Goal: Task Accomplishment & Management: Use online tool/utility

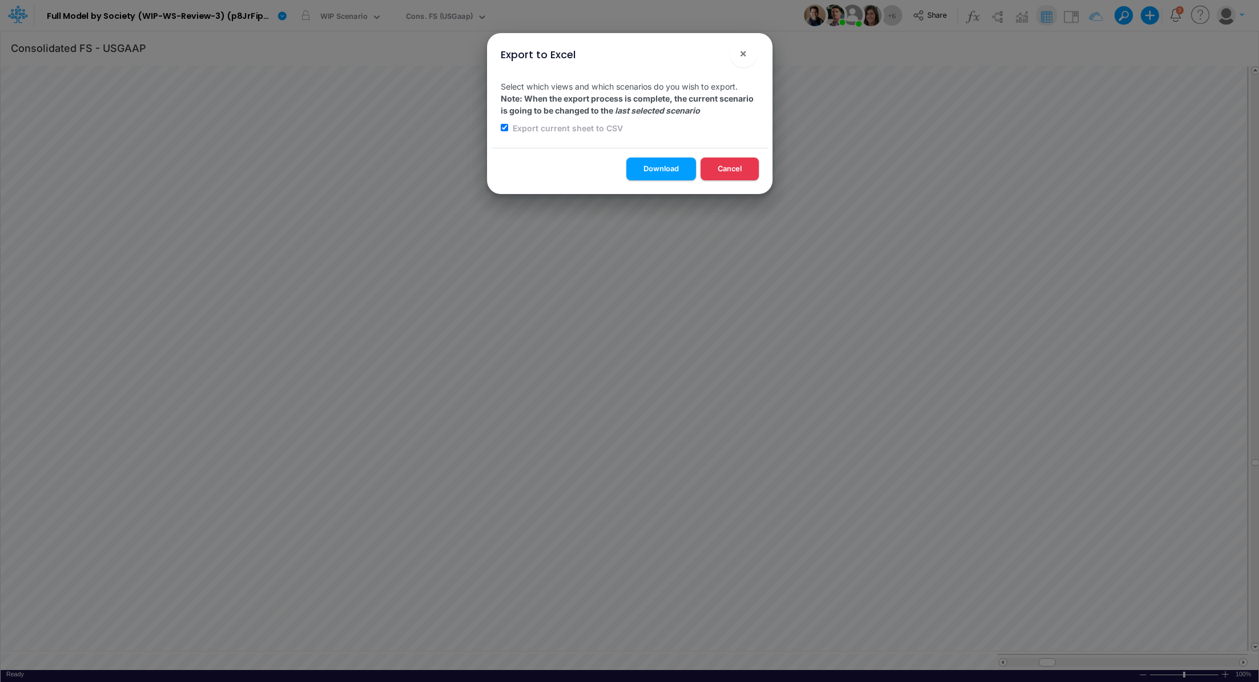
scroll to position [5, 1]
click at [746, 53] on span "×" at bounding box center [742, 53] width 7 height 14
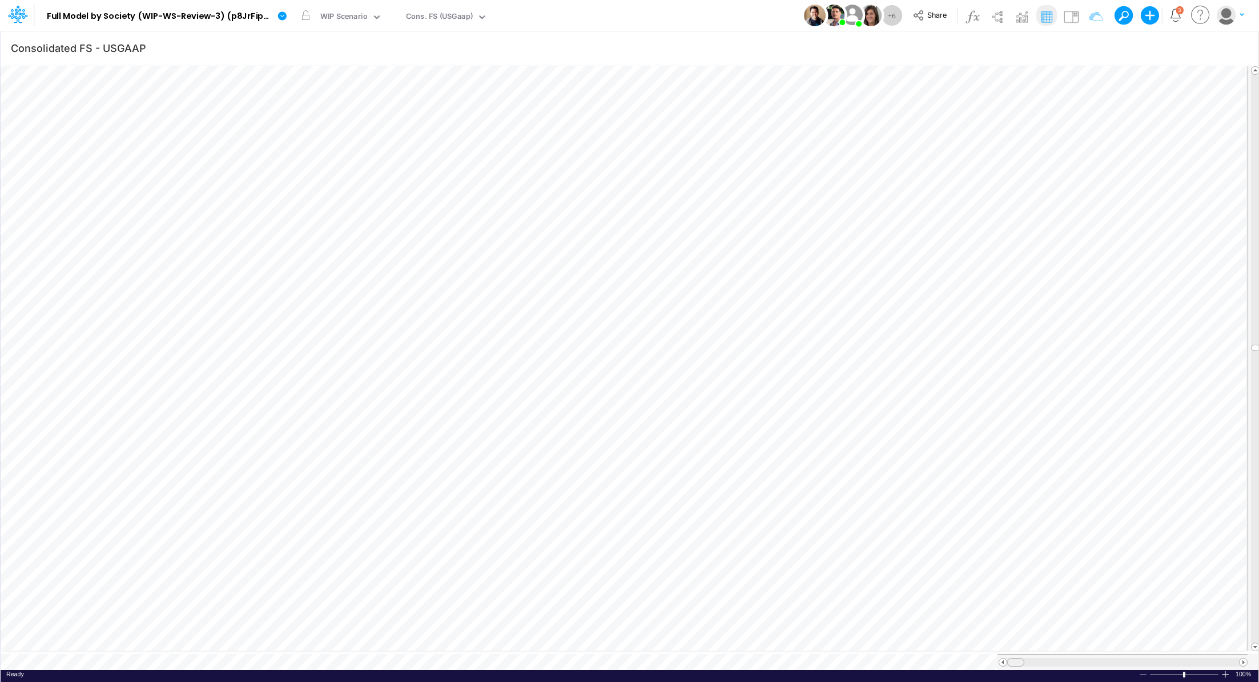
click at [976, 658] on tr at bounding box center [624, 662] width 1247 height 16
click at [1241, 46] on icon "button" at bounding box center [1236, 48] width 17 height 12
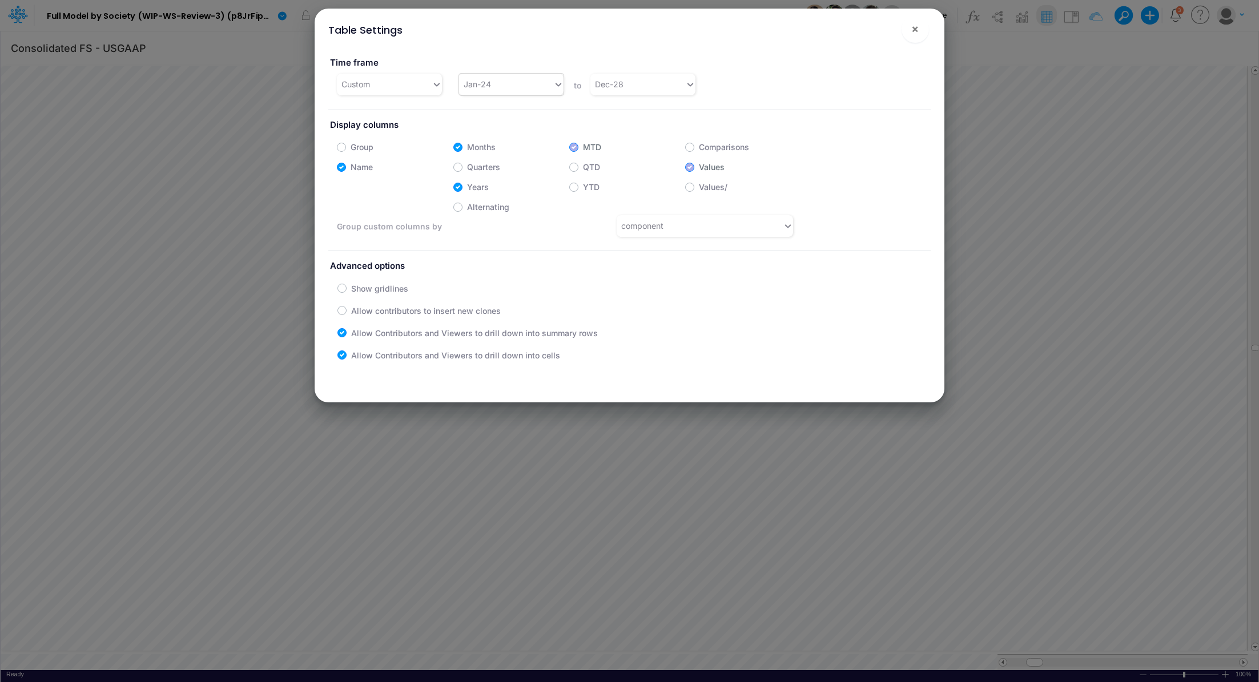
click at [508, 85] on div "Jan-24" at bounding box center [506, 84] width 94 height 19
click at [518, 120] on div "Jan-23" at bounding box center [510, 112] width 104 height 21
click at [919, 26] on button "×" at bounding box center [915, 28] width 27 height 27
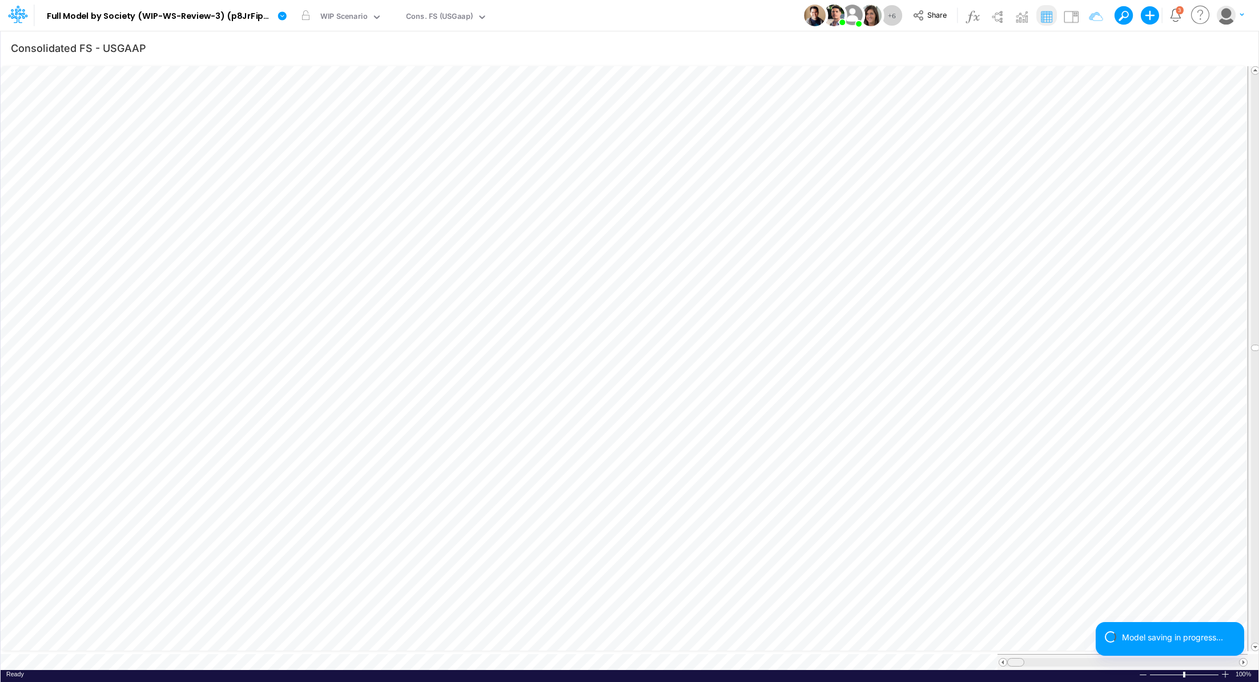
scroll to position [5, 1]
click at [995, 656] on tr at bounding box center [624, 662] width 1247 height 16
click at [1014, 662] on div at bounding box center [1123, 662] width 250 height 16
drag, startPoint x: 1016, startPoint y: 657, endPoint x: 1033, endPoint y: 658, distance: 16.6
click at [1033, 659] on span at bounding box center [1033, 662] width 7 height 7
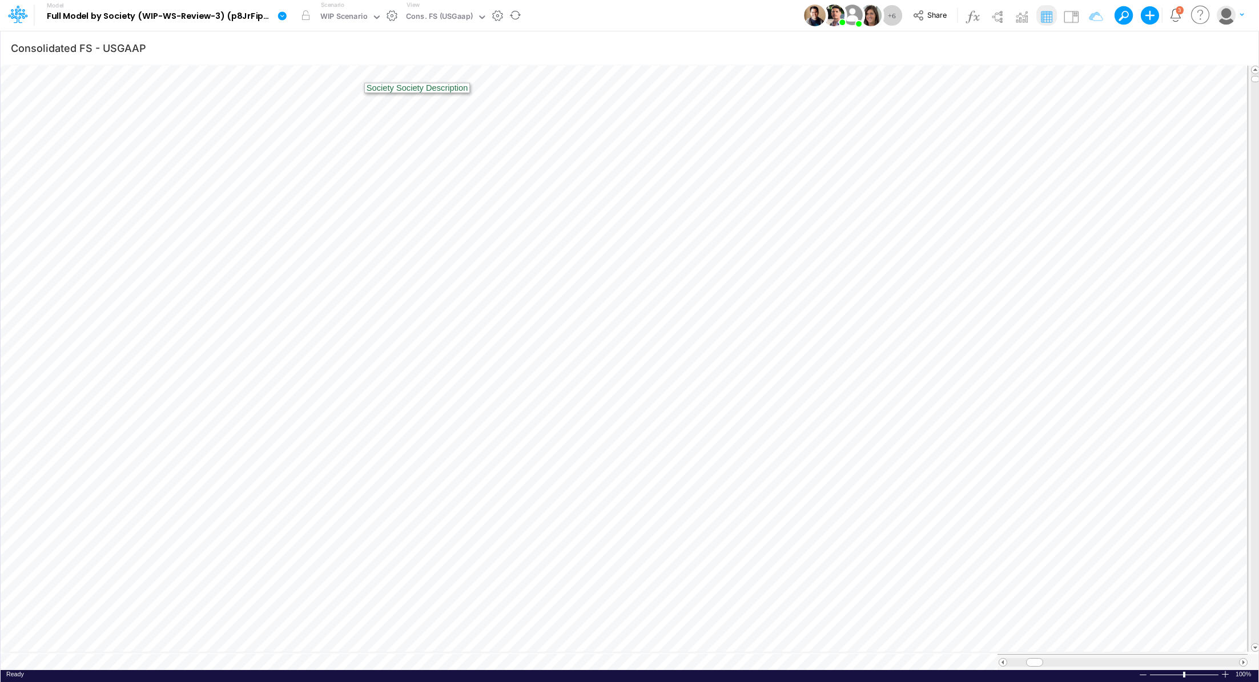
click at [286, 11] on icon at bounding box center [282, 16] width 10 height 10
click at [335, 84] on button "Import" at bounding box center [340, 81] width 122 height 19
click at [493, 106] on button "Data" at bounding box center [462, 107] width 122 height 18
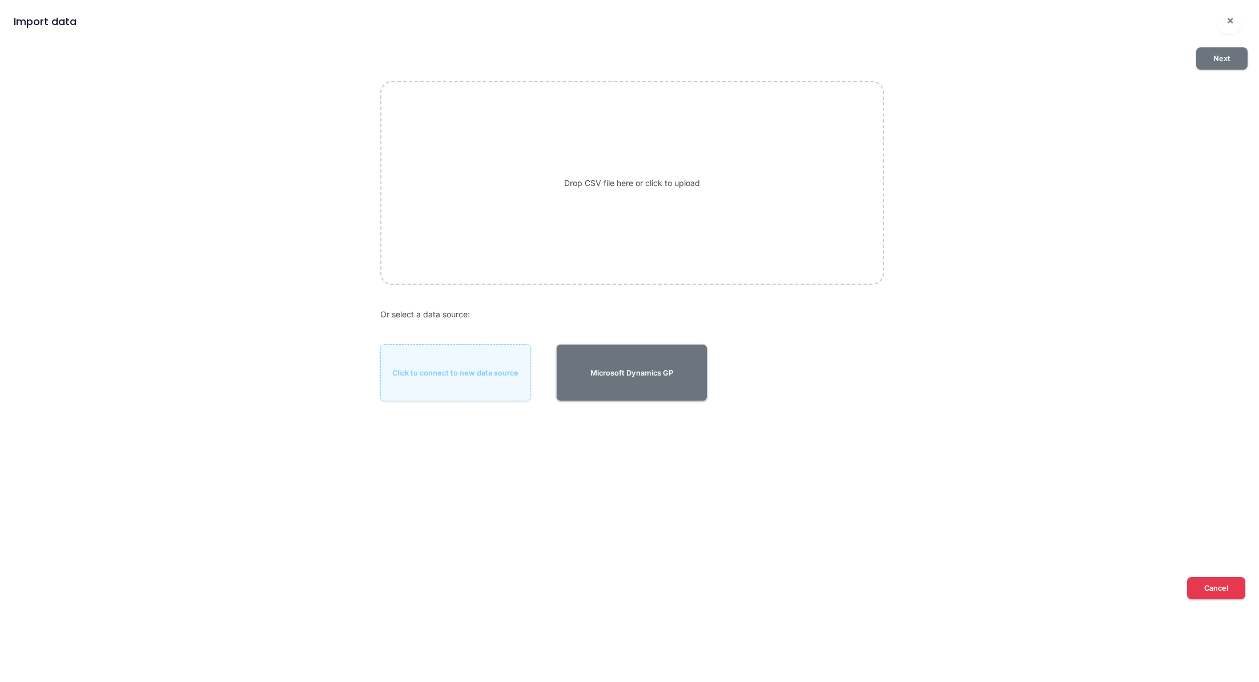
click at [664, 192] on div "Drop CSV file here or click to upload" at bounding box center [632, 182] width 504 height 203
click at [1222, 61] on button "Next" at bounding box center [1221, 58] width 51 height 22
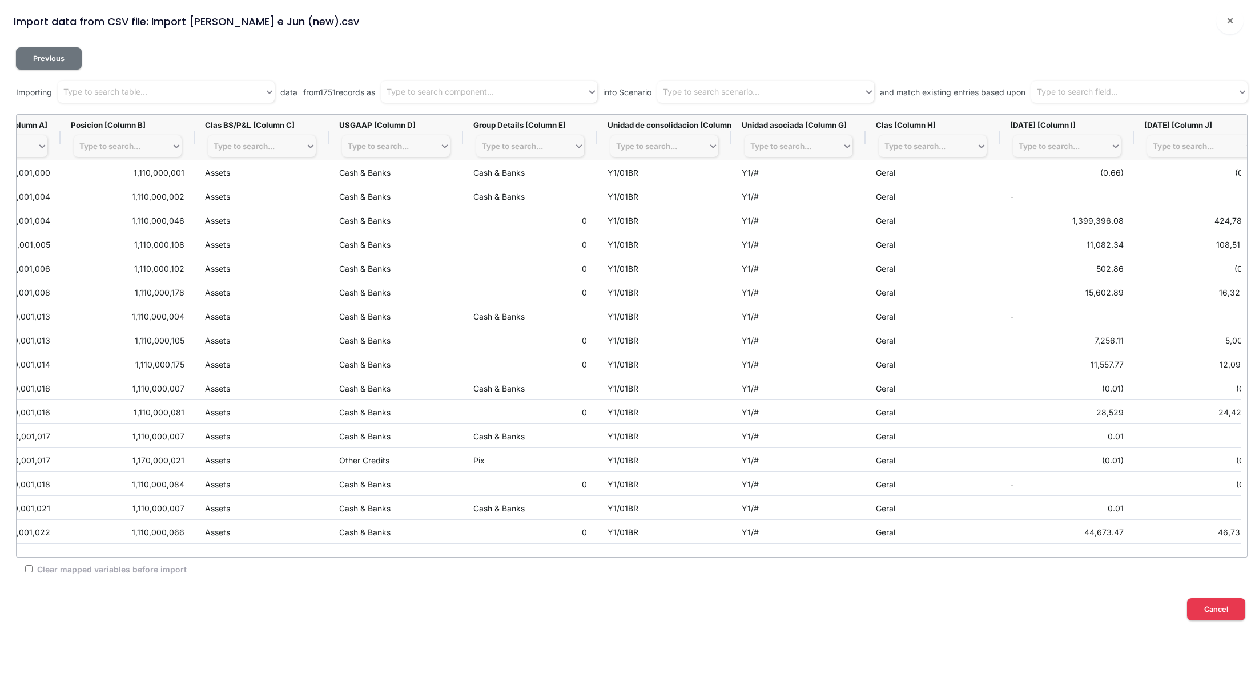
scroll to position [0, 0]
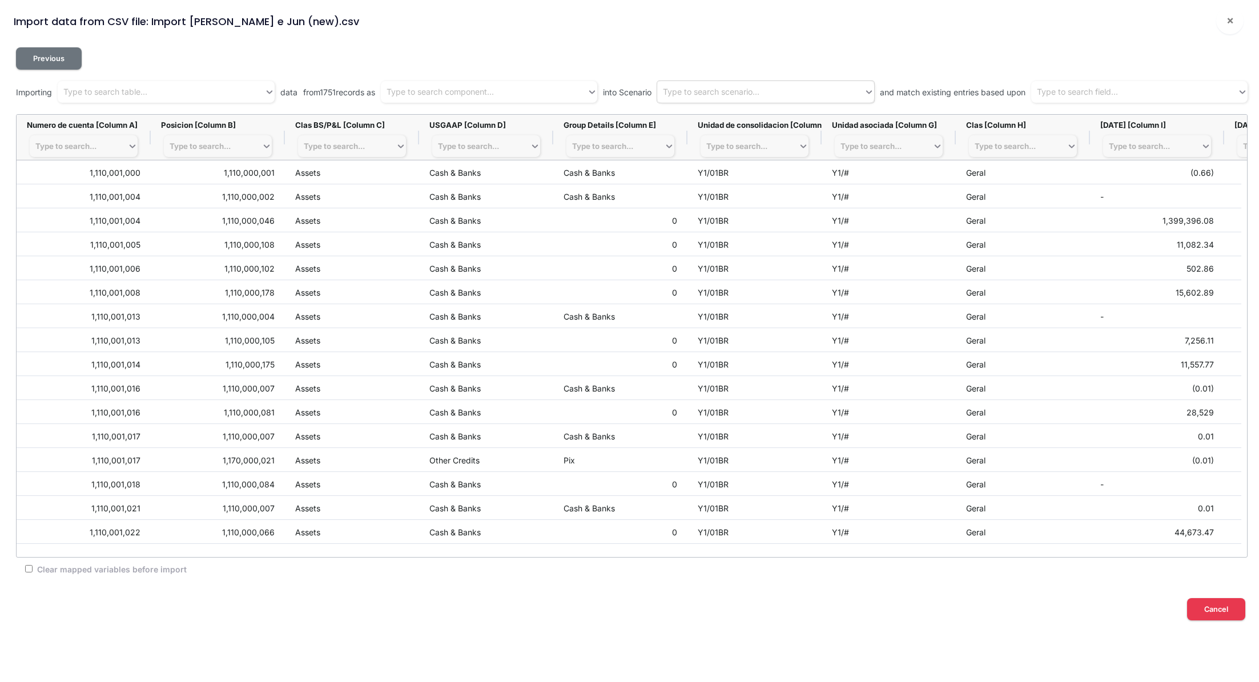
click at [743, 81] on div "Type to search scenario..." at bounding box center [765, 92] width 217 height 22
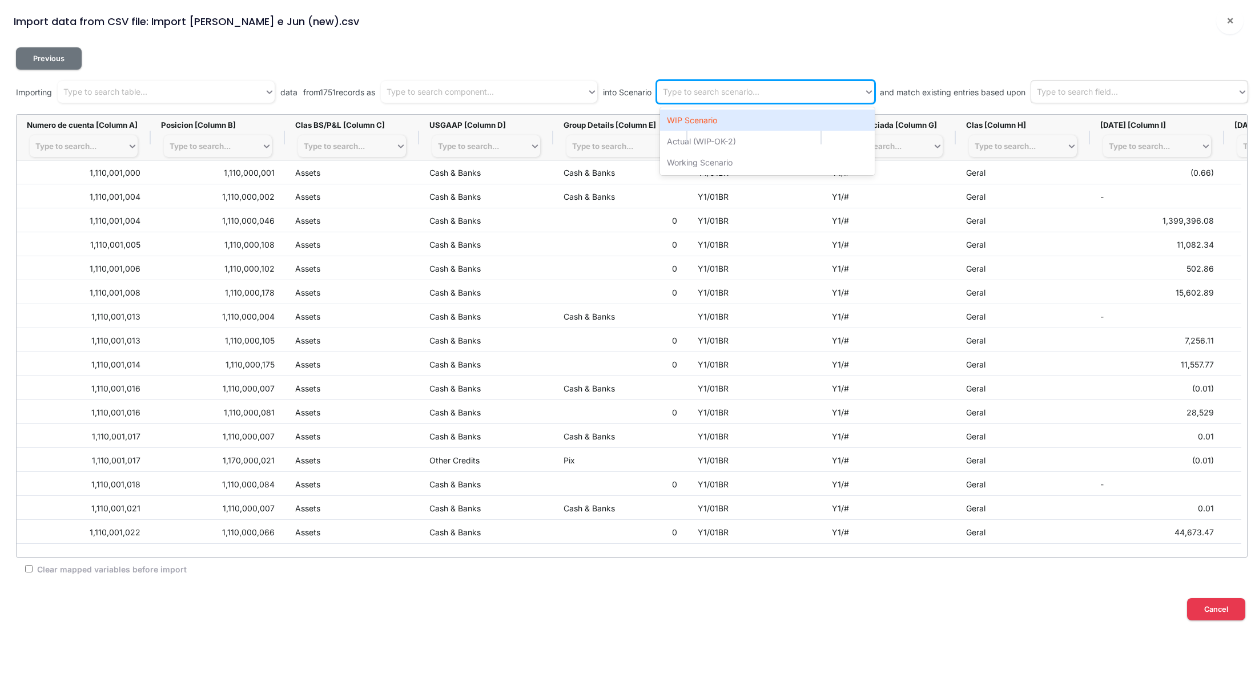
click at [1090, 93] on div "Type to search field..." at bounding box center [1077, 92] width 81 height 12
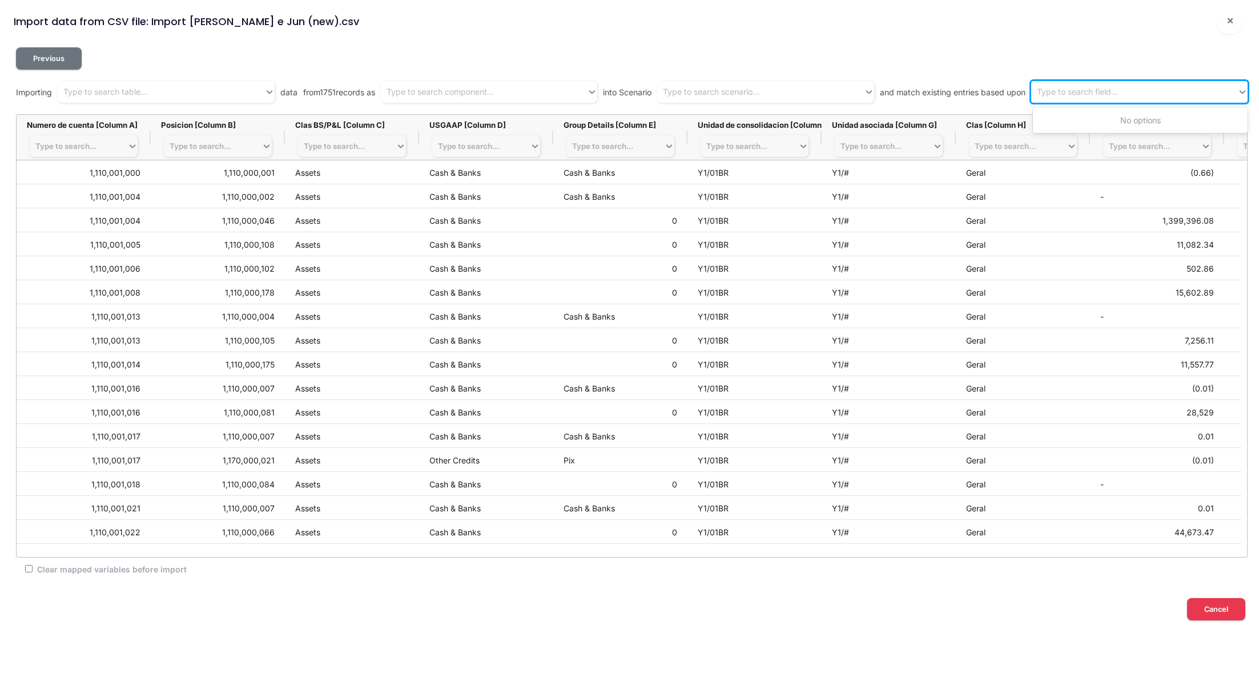
click at [1092, 92] on div "Type to search field..." at bounding box center [1077, 92] width 81 height 12
click at [480, 101] on div "Type to search component..." at bounding box center [484, 92] width 207 height 19
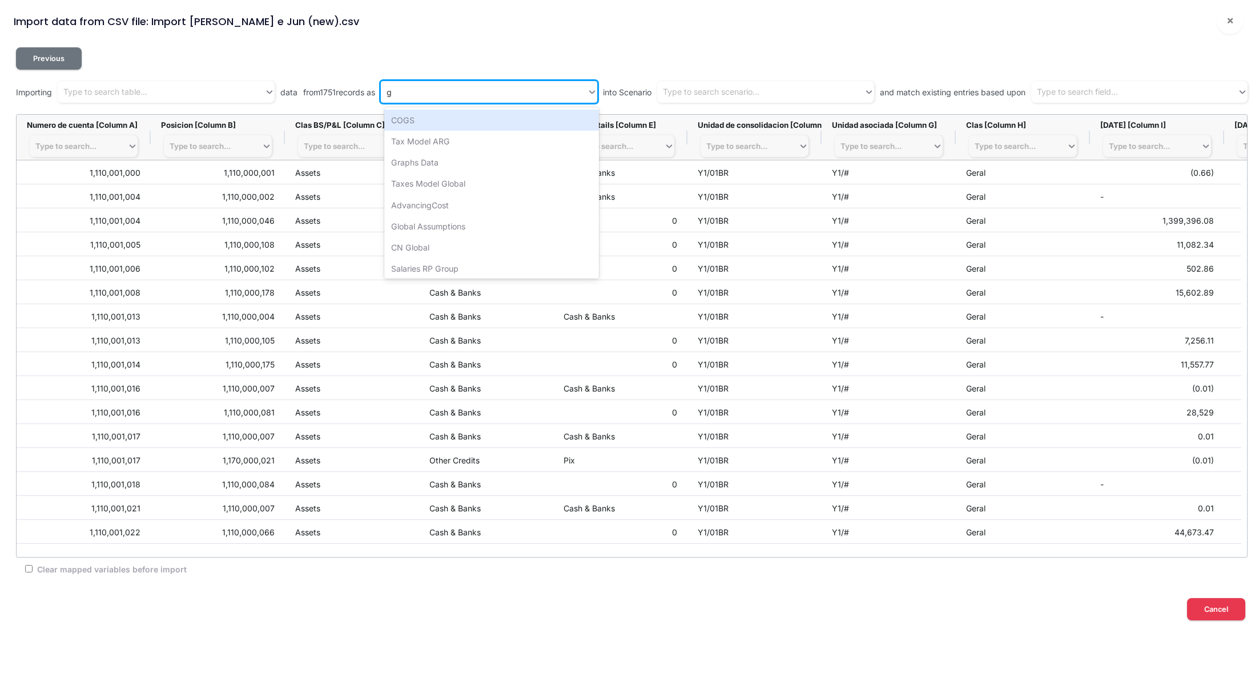
type input "gr"
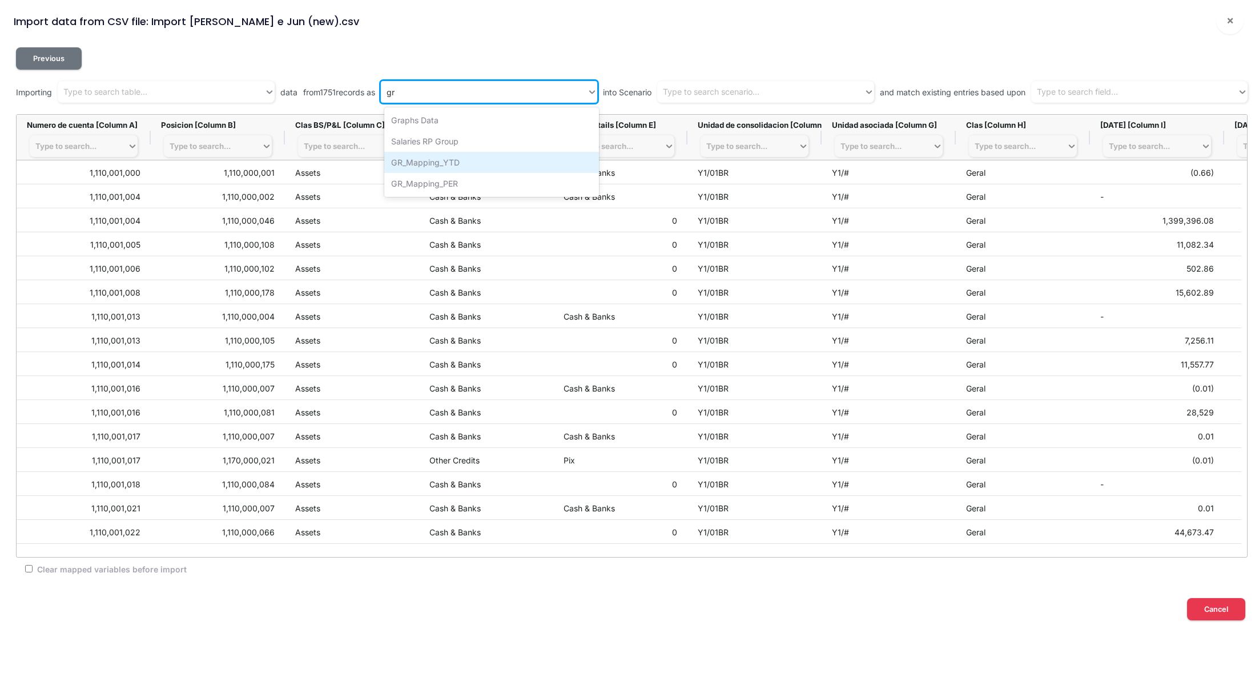
click at [480, 162] on div "GR_Mapping_YTD" at bounding box center [491, 162] width 215 height 21
click at [703, 101] on div "Type to search scenario..." at bounding box center [760, 92] width 207 height 19
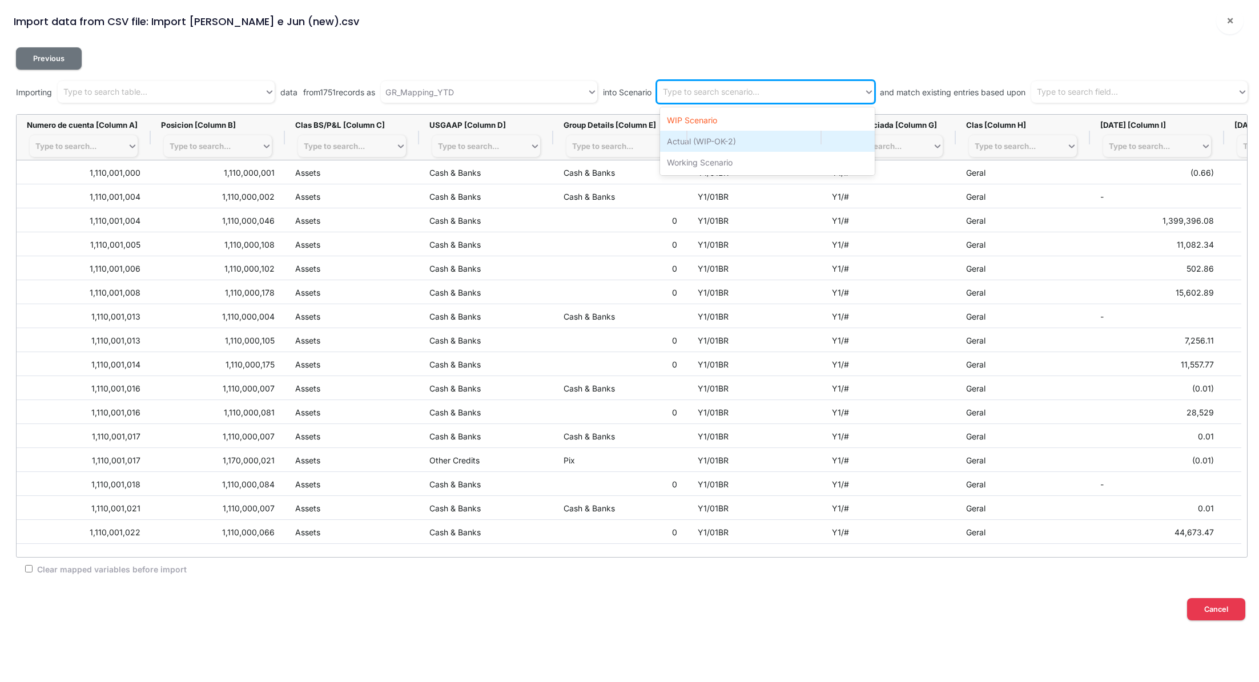
click at [764, 134] on div "Actual (WIP-OK-2)" at bounding box center [767, 141] width 215 height 21
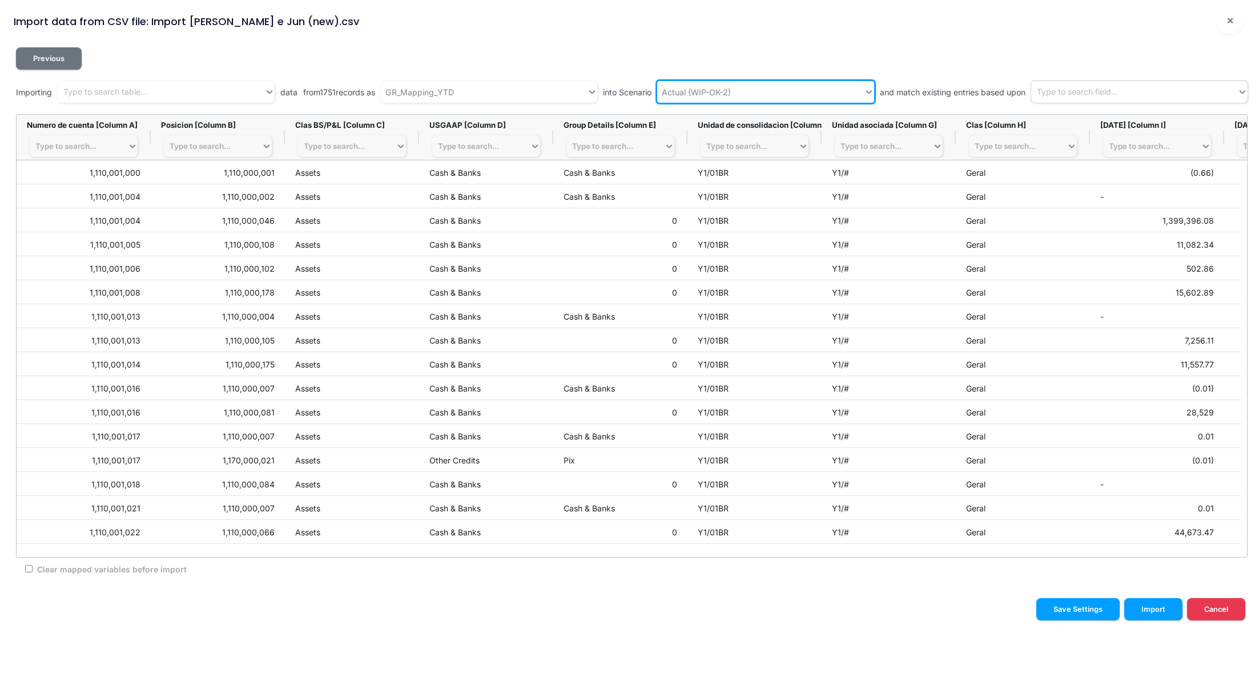
click at [1071, 86] on div "Type to search field..." at bounding box center [1077, 92] width 81 height 12
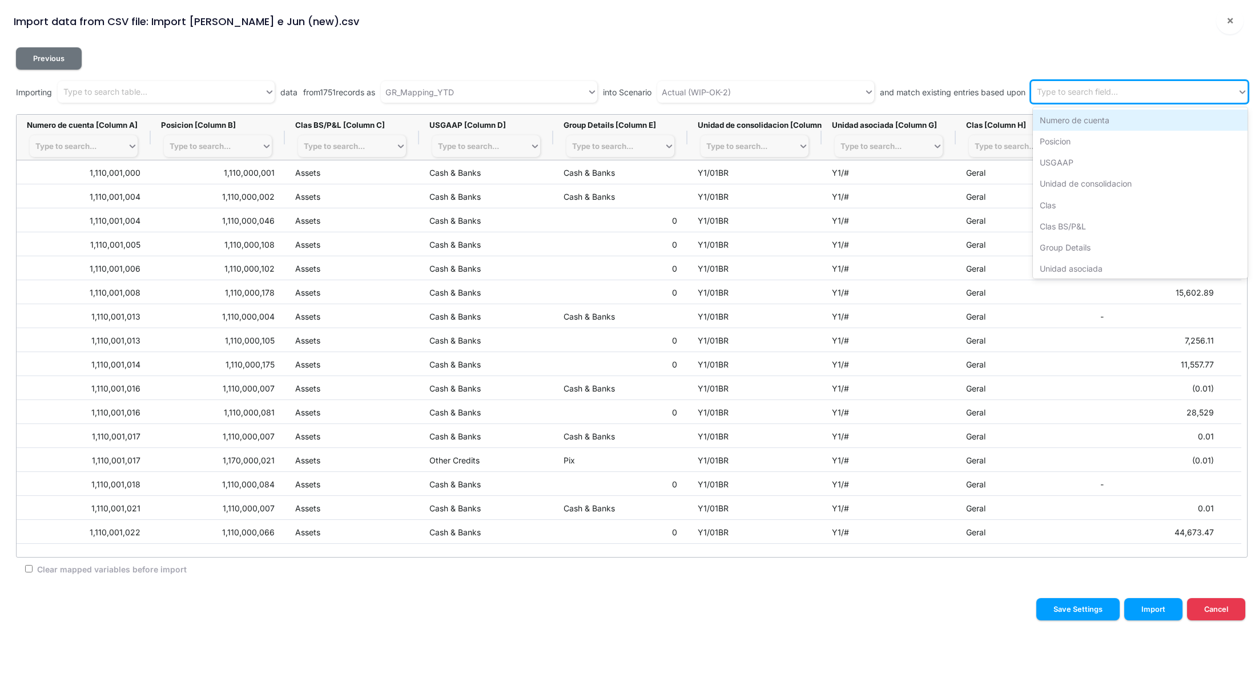
click at [1056, 119] on div "Numero de cuenta" at bounding box center [1140, 120] width 215 height 21
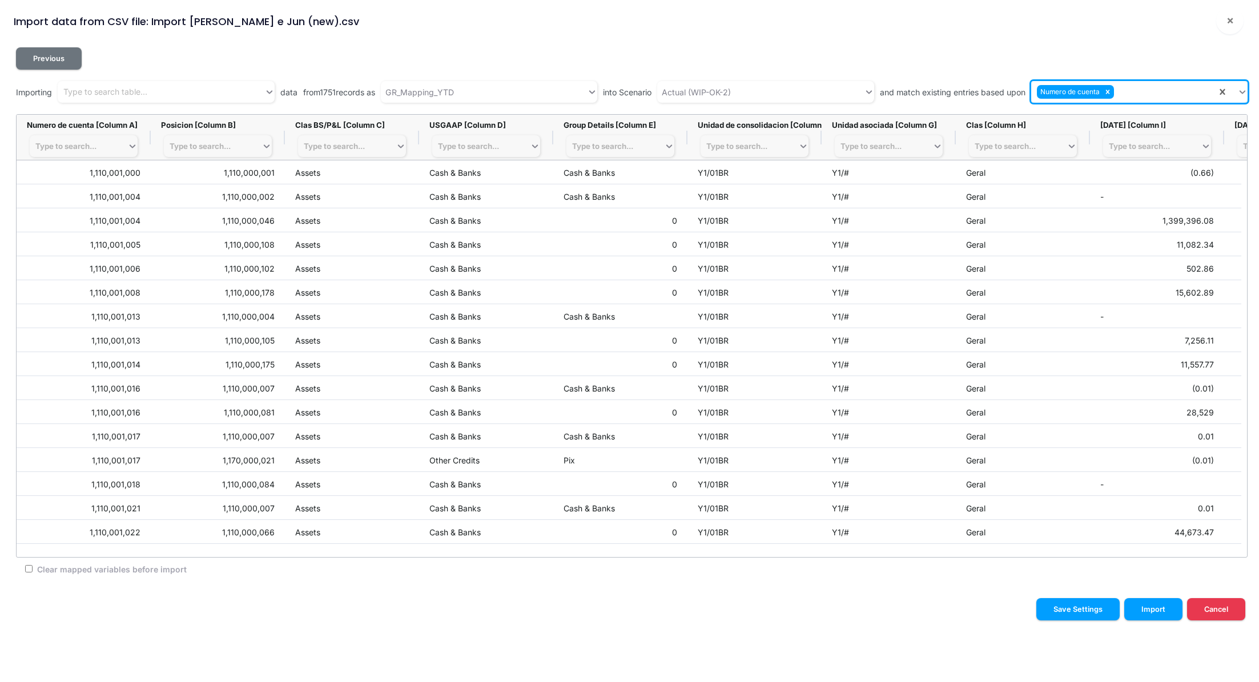
click at [1135, 99] on div "Numero de cuenta" at bounding box center [1124, 92] width 186 height 19
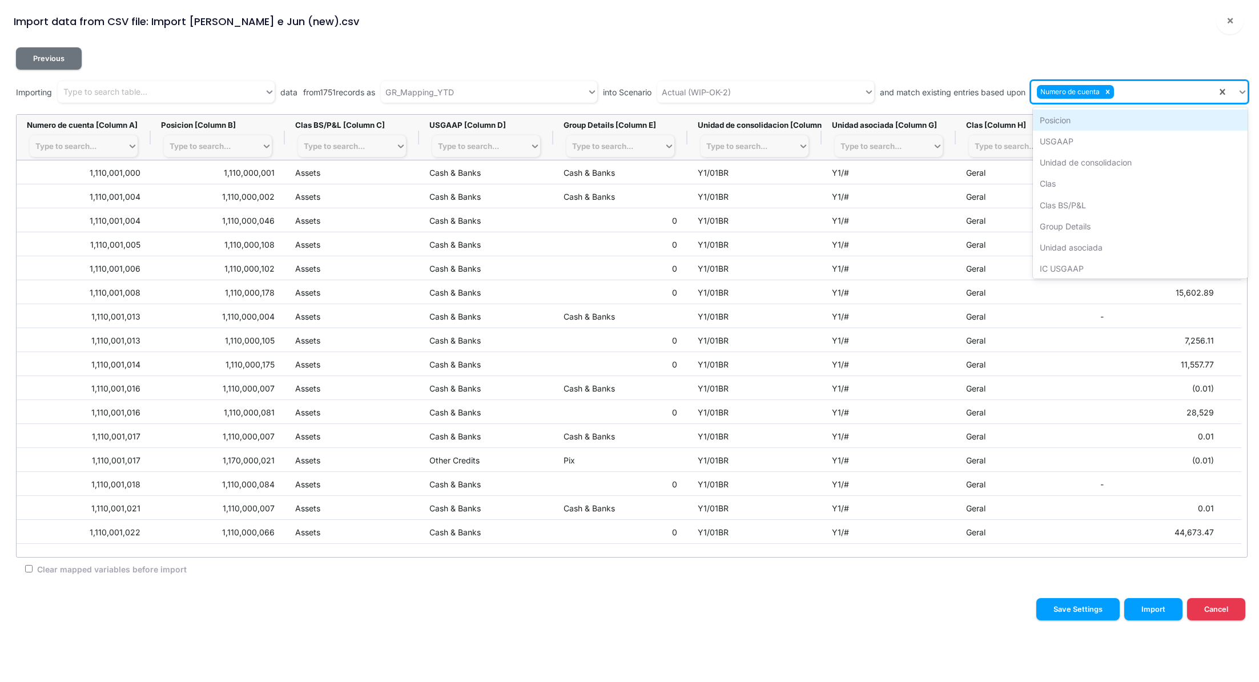
click at [1111, 119] on div "Posicion" at bounding box center [1140, 120] width 215 height 21
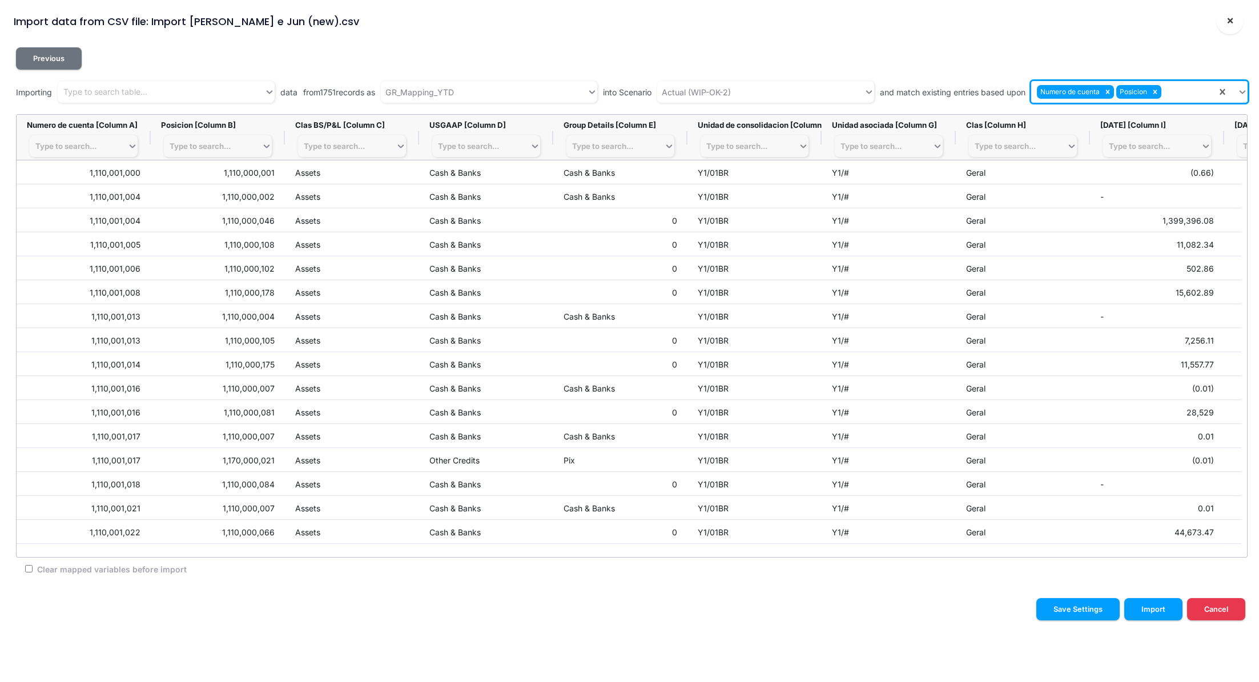
click at [1228, 12] on button "×" at bounding box center [1229, 20] width 27 height 27
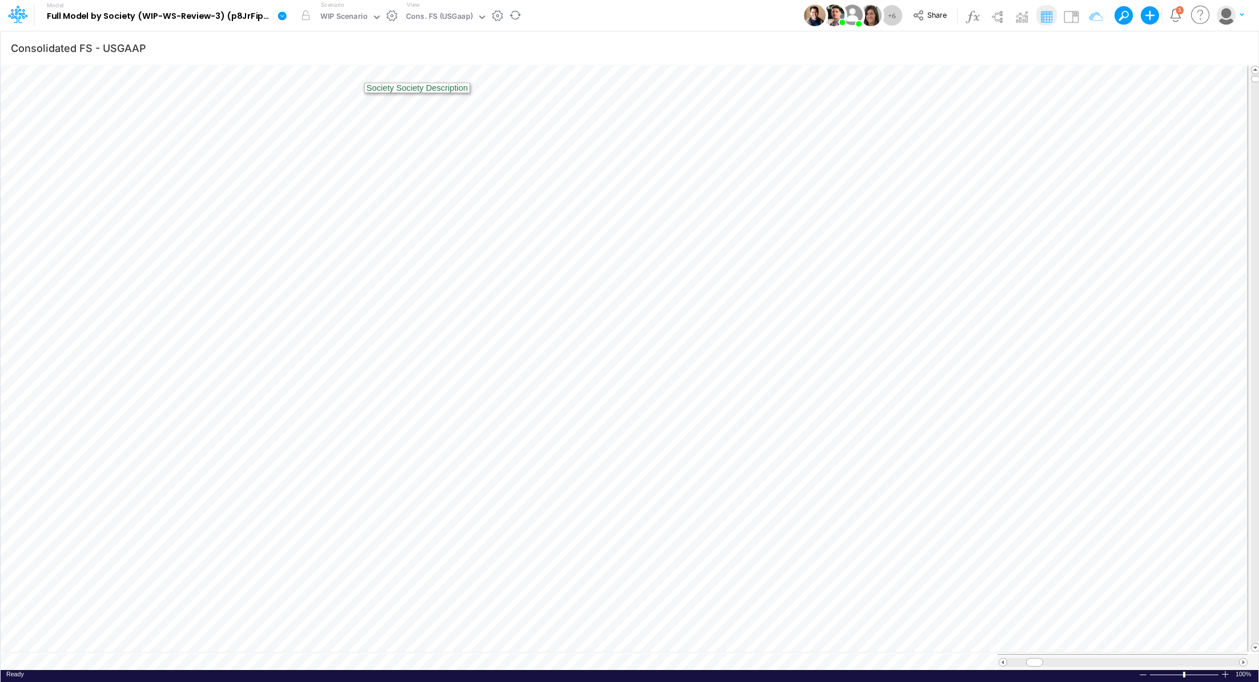
click at [286, 15] on icon at bounding box center [282, 15] width 9 height 9
click at [328, 102] on button "Export" at bounding box center [340, 100] width 122 height 19
click at [451, 112] on button "Excel" at bounding box center [462, 107] width 122 height 18
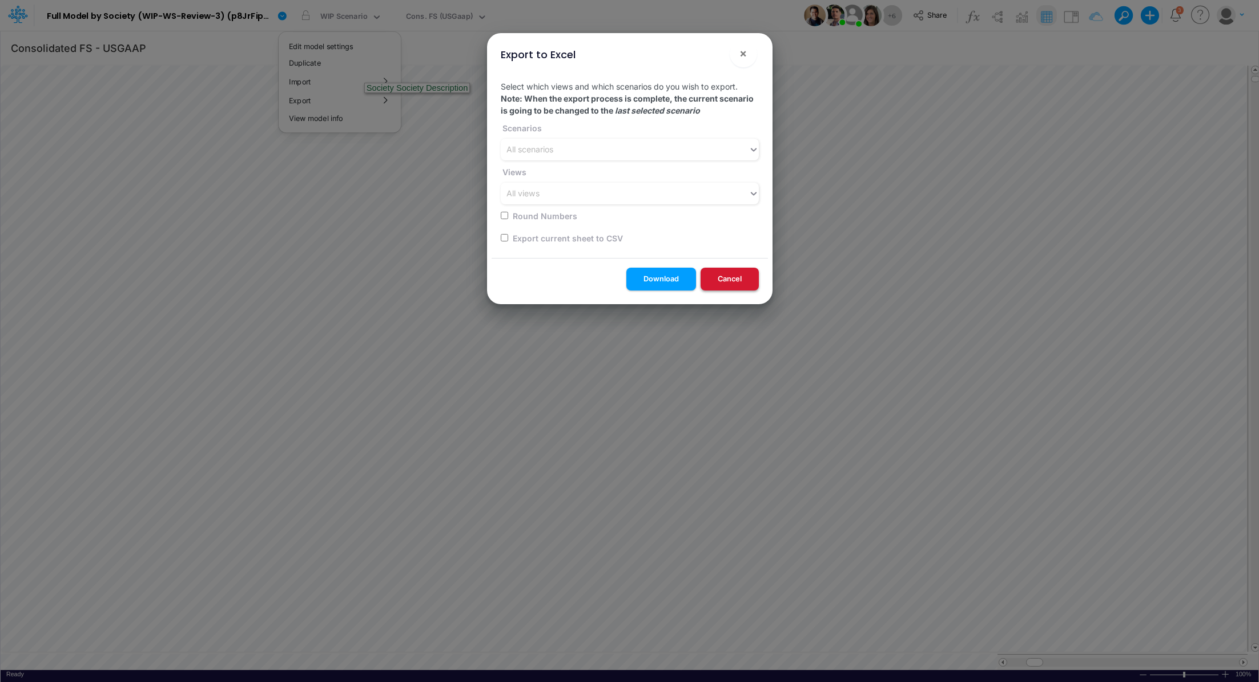
click at [737, 286] on button "Cancel" at bounding box center [730, 279] width 58 height 22
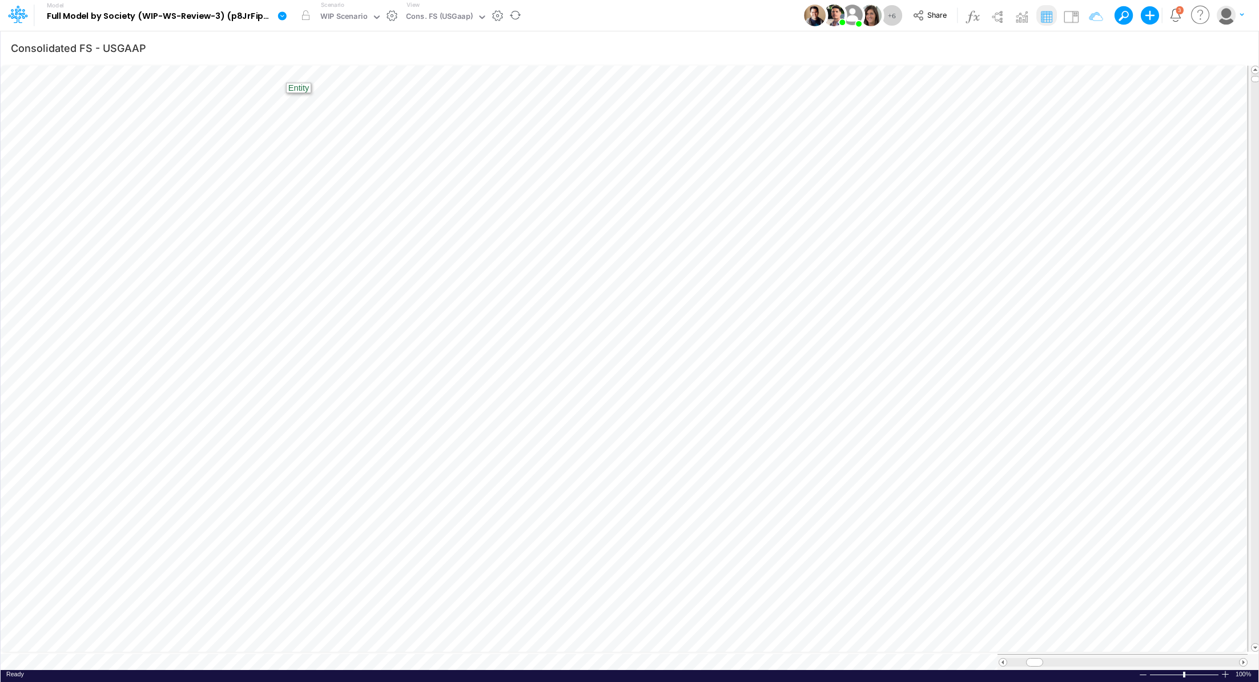
click at [278, 11] on icon at bounding box center [282, 16] width 10 height 10
click at [330, 87] on button "Import" at bounding box center [340, 81] width 122 height 19
click at [464, 107] on button "Data" at bounding box center [462, 107] width 122 height 18
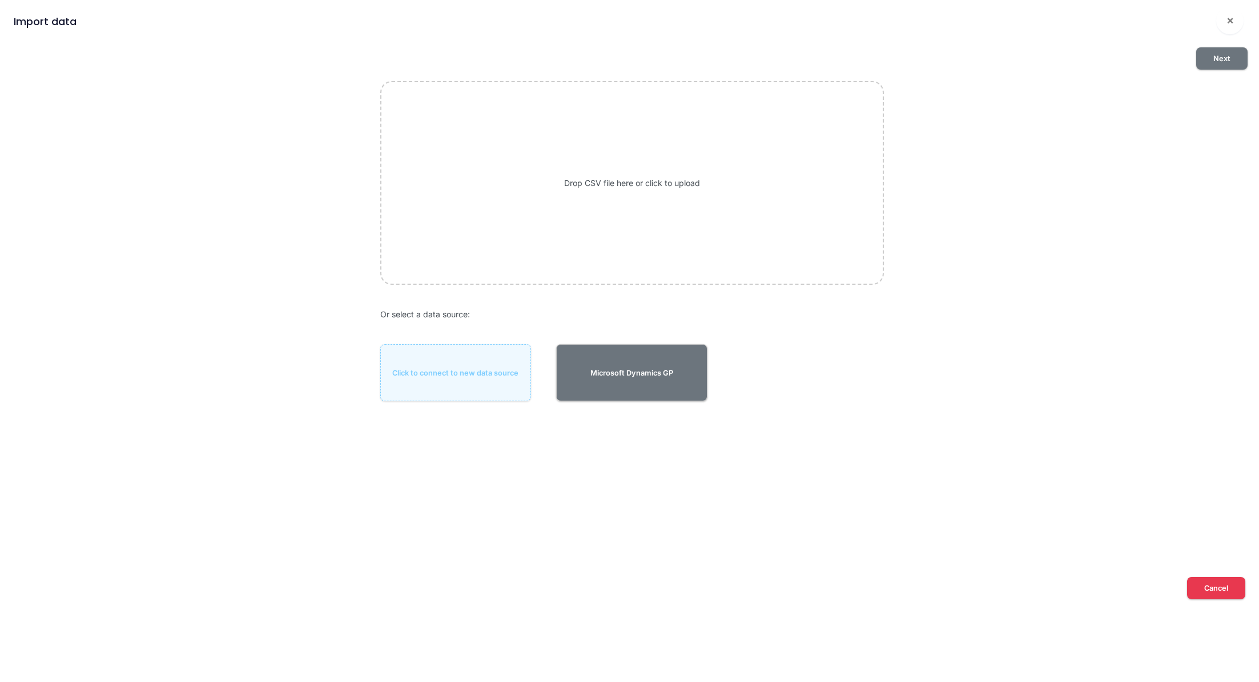
click at [657, 219] on div "Drop CSV file here or click to upload" at bounding box center [632, 182] width 504 height 203
click at [1228, 53] on button "Next" at bounding box center [1221, 58] width 51 height 22
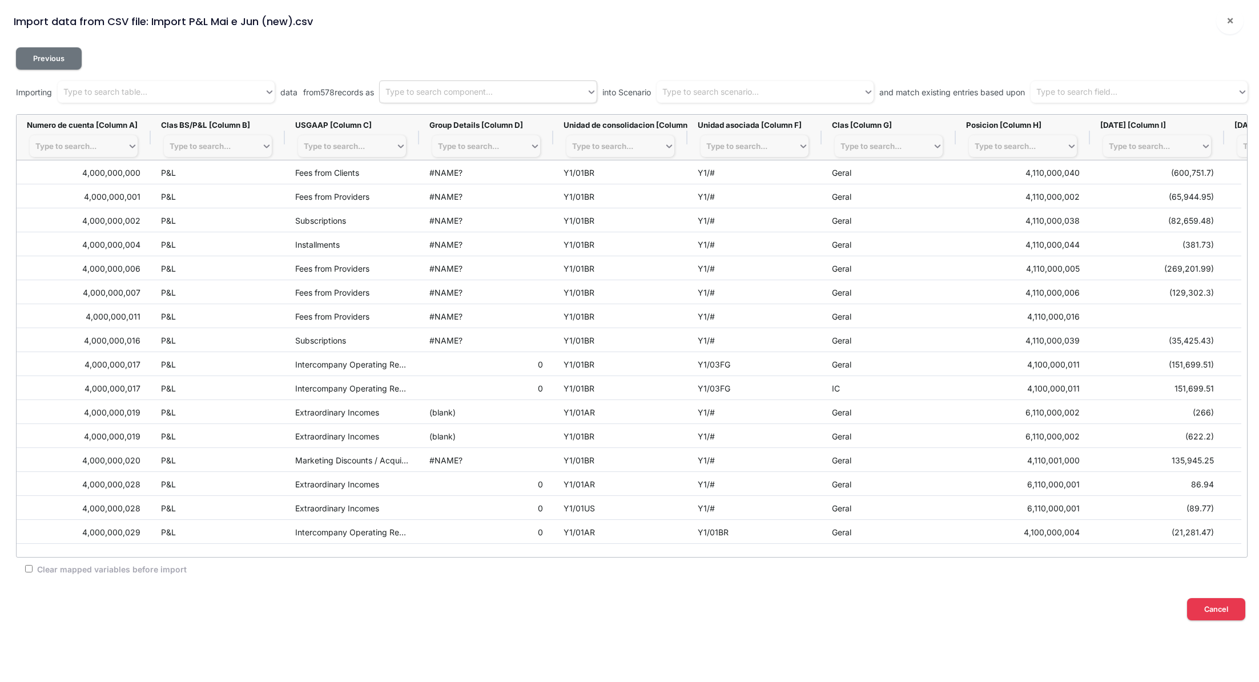
click at [509, 90] on div "Type to search component..." at bounding box center [483, 92] width 207 height 19
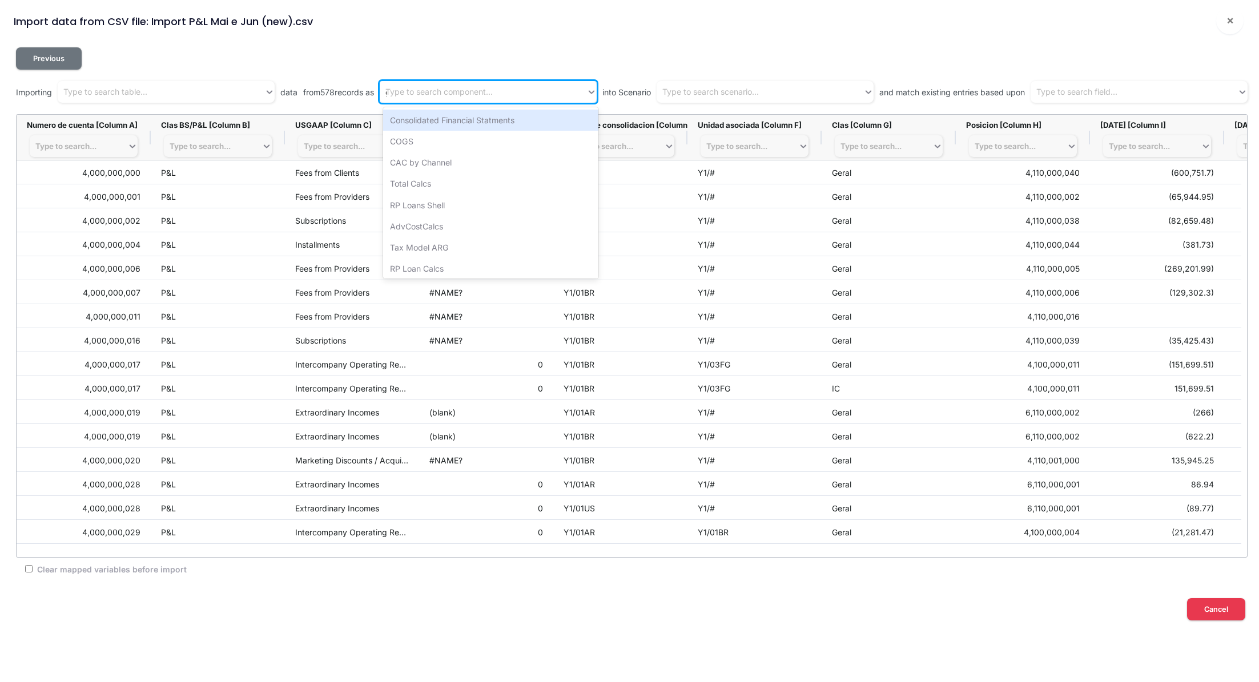
type input "gr"
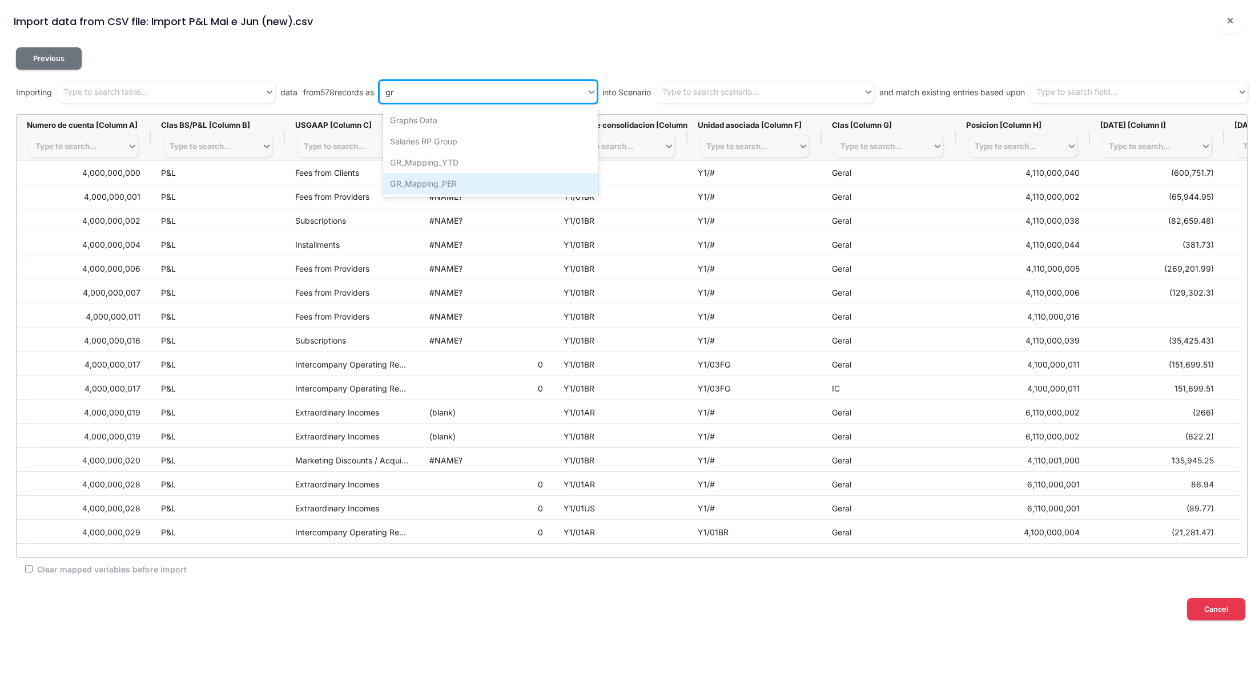
click at [497, 184] on div "GR_Mapping_PER" at bounding box center [490, 183] width 215 height 21
click at [715, 91] on div "Type to search scenario..." at bounding box center [710, 92] width 97 height 12
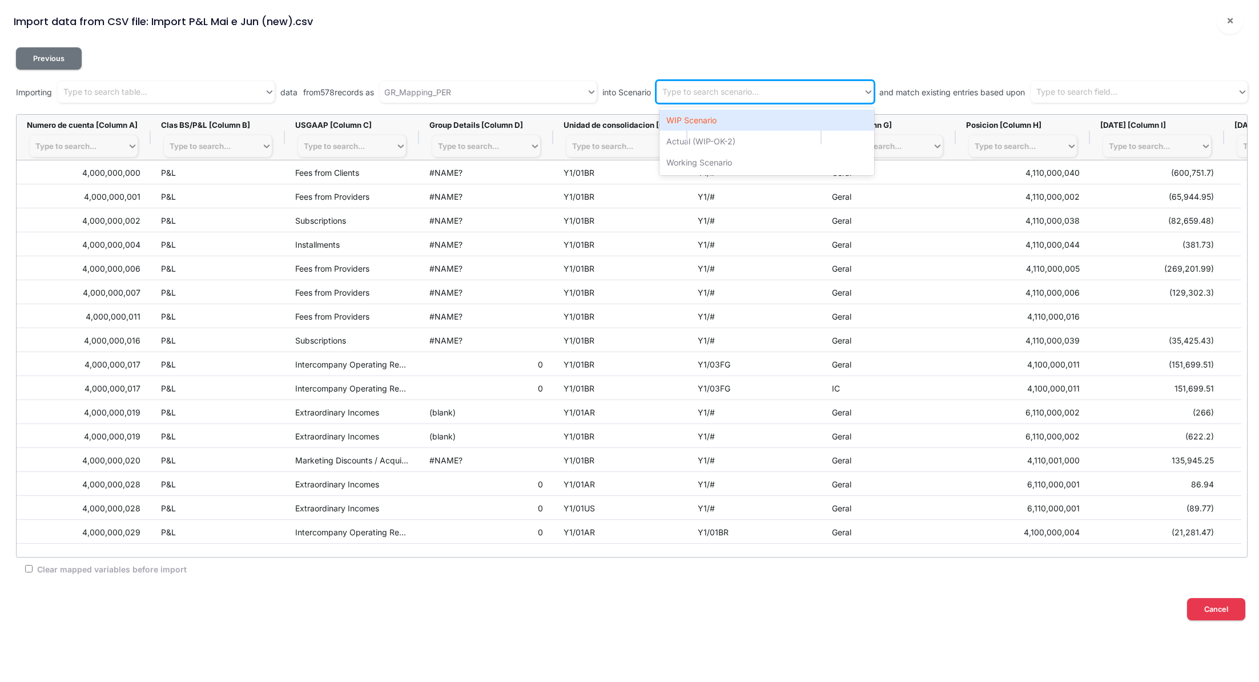
drag, startPoint x: 722, startPoint y: 120, endPoint x: 846, endPoint y: 94, distance: 126.8
click at [722, 120] on div "WIP Scenario" at bounding box center [767, 120] width 215 height 21
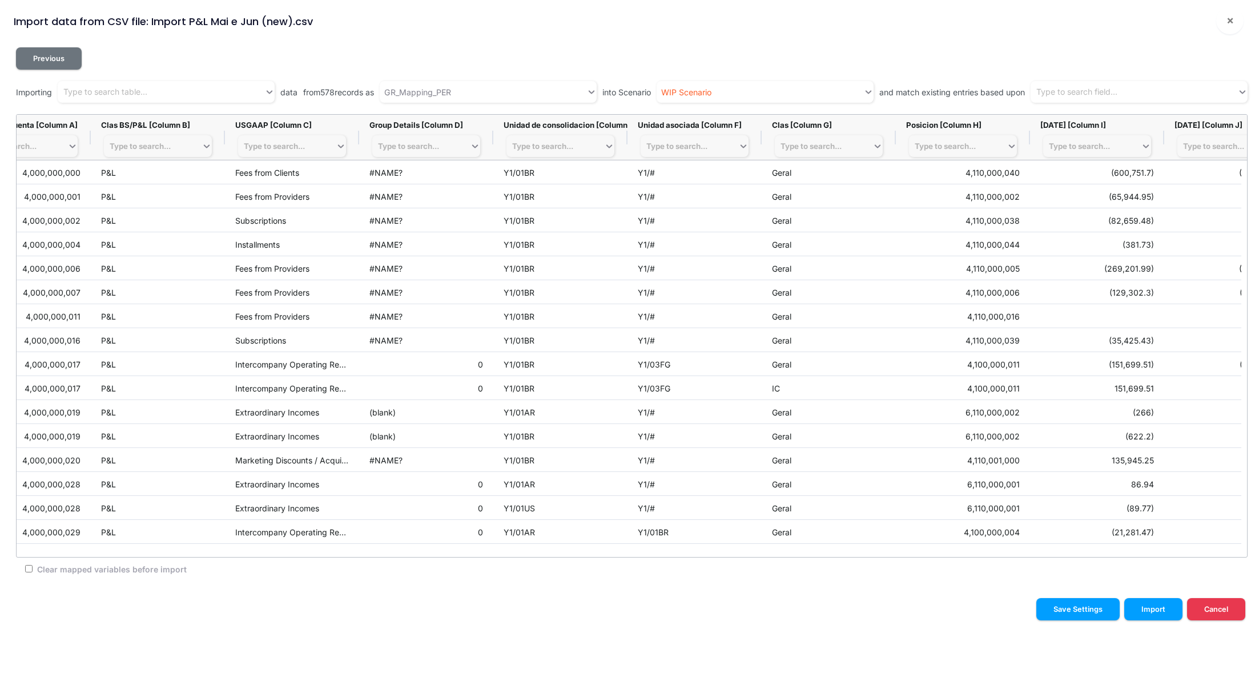
scroll to position [0, 61]
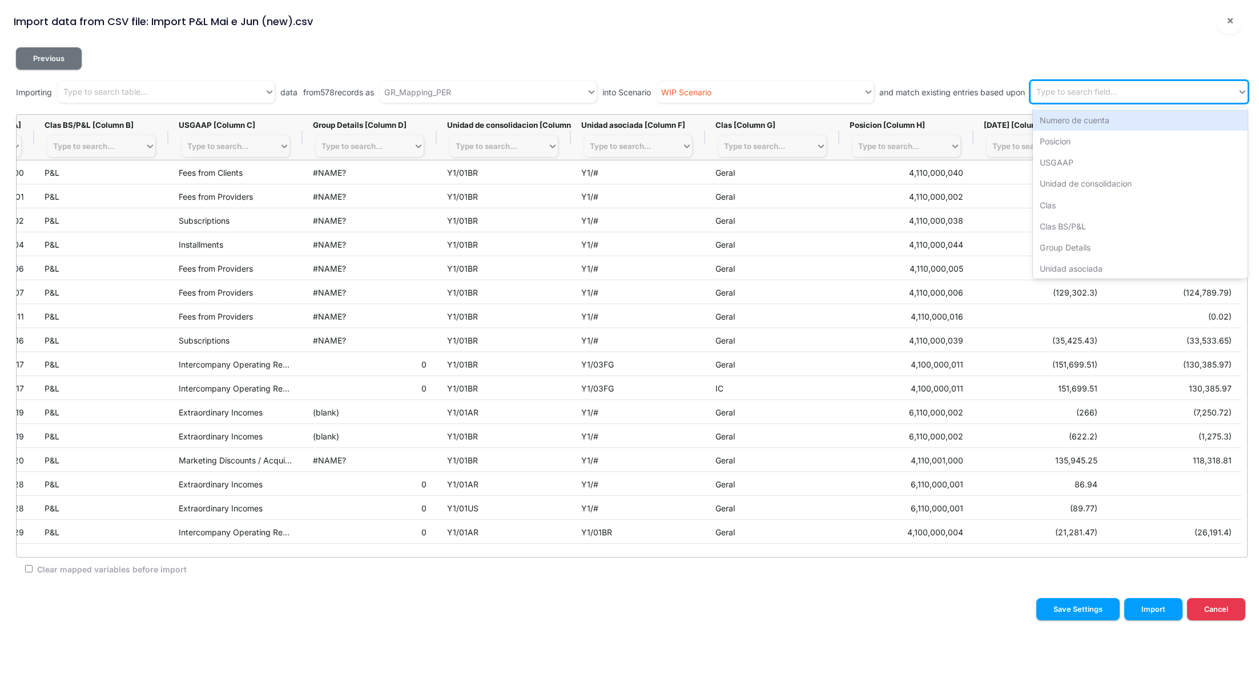
click at [1112, 97] on div "Type to search field..." at bounding box center [1076, 92] width 81 height 12
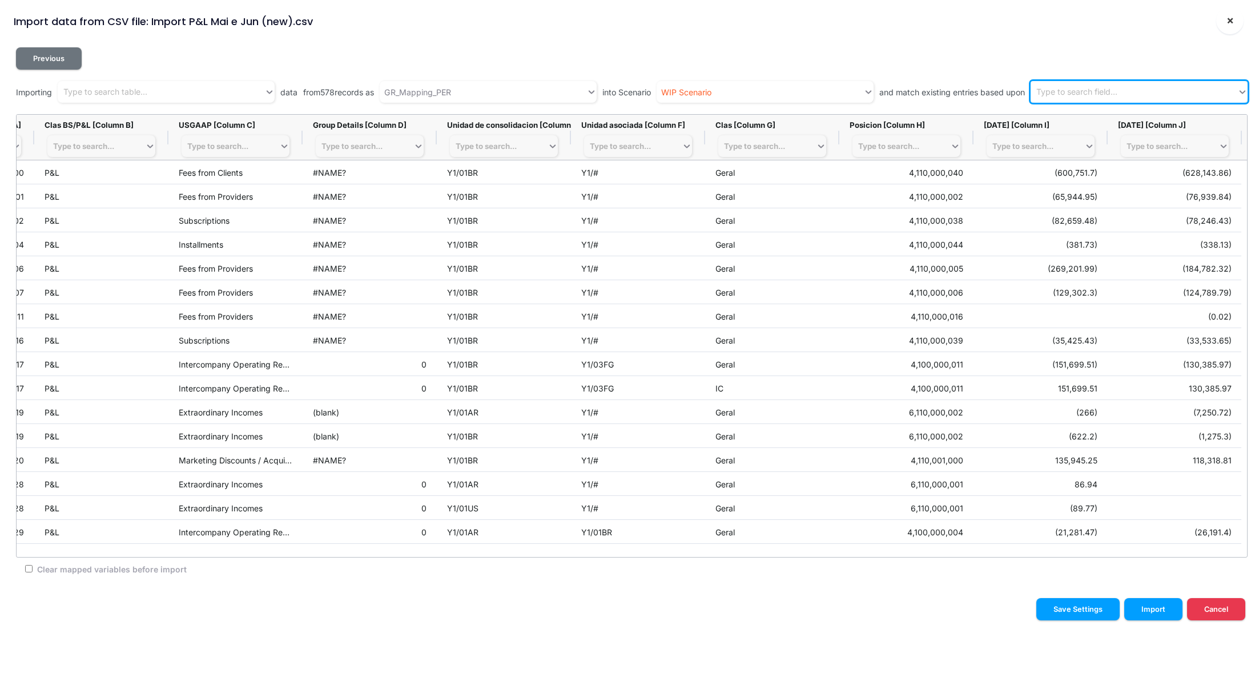
click at [1227, 19] on span "×" at bounding box center [1230, 20] width 7 height 14
